Goal: Task Accomplishment & Management: Use online tool/utility

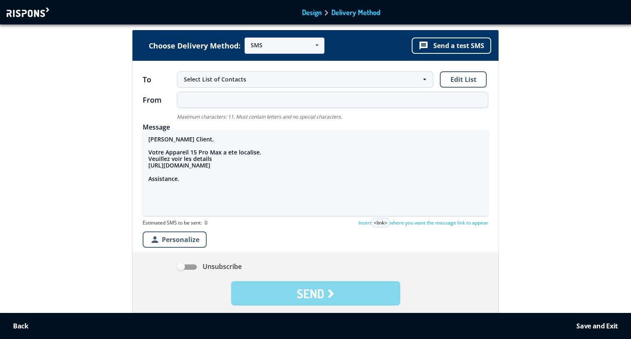
click at [33, 10] on div at bounding box center [29, 12] width 45 height 10
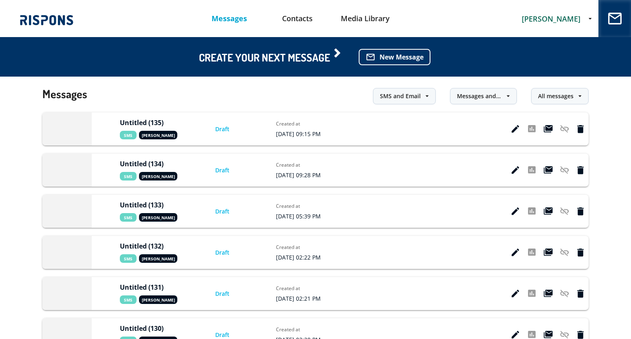
click at [561, 15] on span "[PERSON_NAME]" at bounding box center [551, 19] width 59 height 10
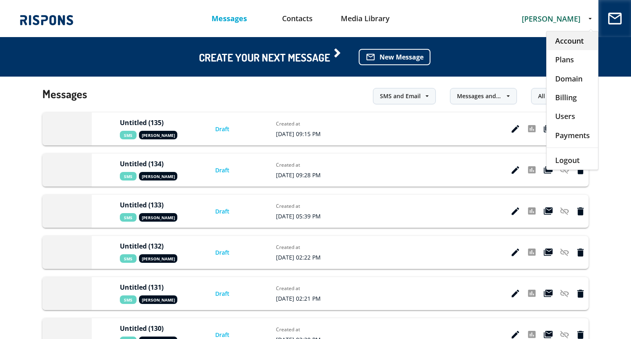
click at [562, 39] on div "Account" at bounding box center [572, 40] width 51 height 19
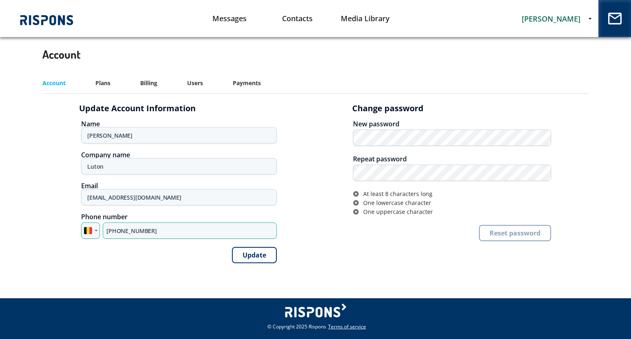
click at [134, 232] on input "[PHONE_NUMBER]" at bounding box center [190, 231] width 174 height 16
paste input "44 7360 246712"
type input "[PHONE_NUMBER]"
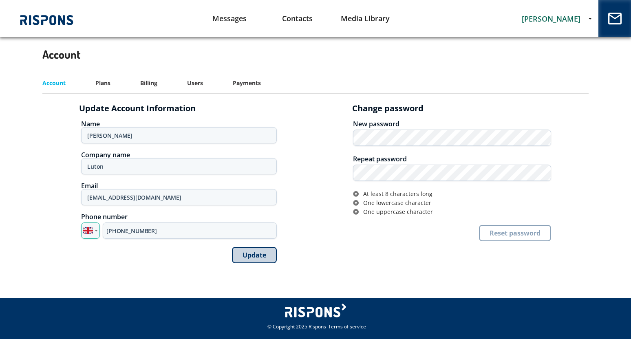
click at [249, 255] on button "Update" at bounding box center [254, 255] width 45 height 16
click at [222, 16] on link "Messages" at bounding box center [230, 18] width 68 height 21
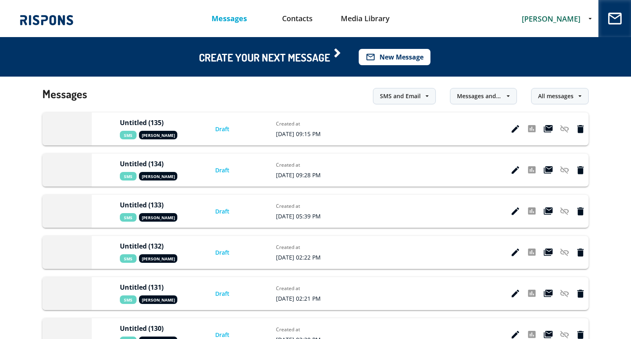
click at [390, 58] on button "mail_outline New Message" at bounding box center [395, 57] width 72 height 16
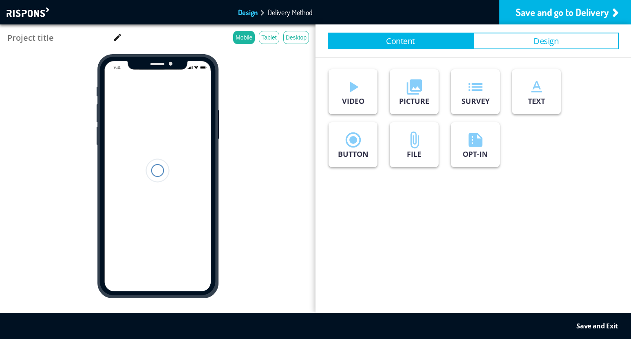
type input "Untitled (136)"
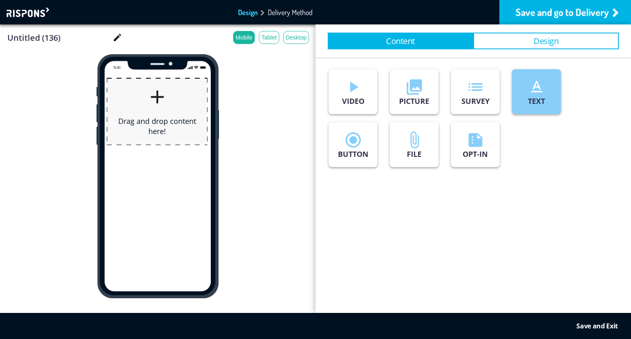
click at [537, 97] on p "TEXT" at bounding box center [536, 101] width 17 height 10
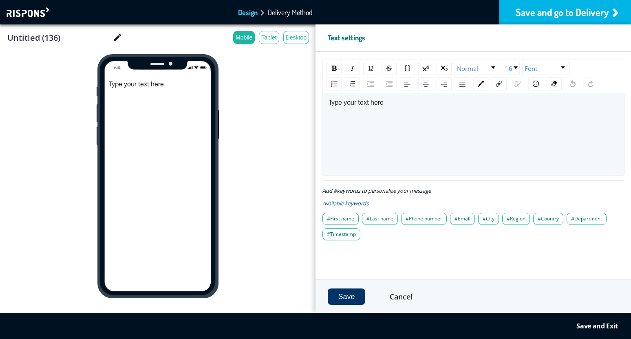
click at [541, 13] on div "Save and go to Delivery" at bounding box center [566, 12] width 132 height 24
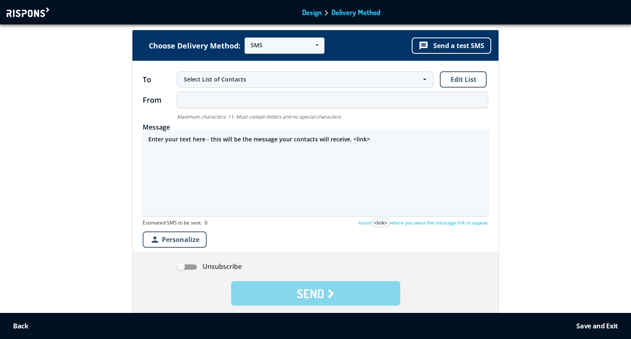
click at [183, 141] on textarea "Enter your text here - this will be the message your contacts will receive. <li…" at bounding box center [316, 173] width 346 height 86
paste textarea "Beste Celine Kientz, Je verloren iPhone 13 Pink is momenteel online. Toon posit…"
click at [216, 174] on textarea "Beste Celine Kientz, Je verloren iPhone 13 Pink is momenteel online. Toon posit…" at bounding box center [316, 173] width 346 height 86
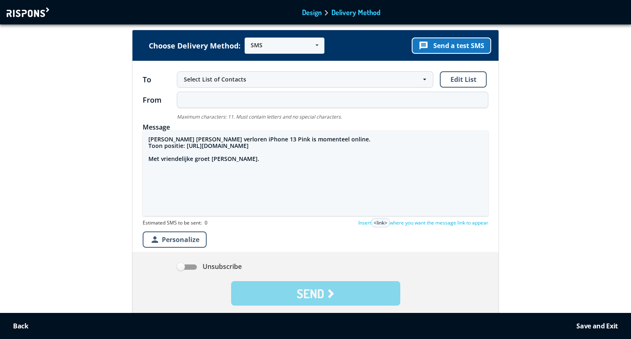
type textarea "Beste Celine Kientz, Je verloren iPhone 13 Pink is momenteel online. Toon posit…"
click at [467, 47] on button "message Send a test SMS" at bounding box center [452, 46] width 80 height 16
